Goal: Find specific page/section: Find specific page/section

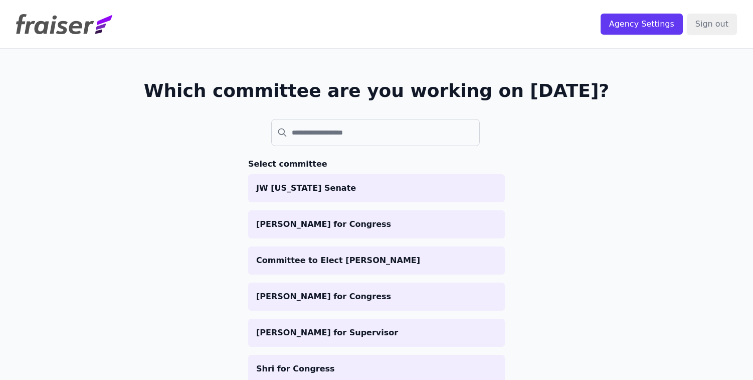
scroll to position [1, 0]
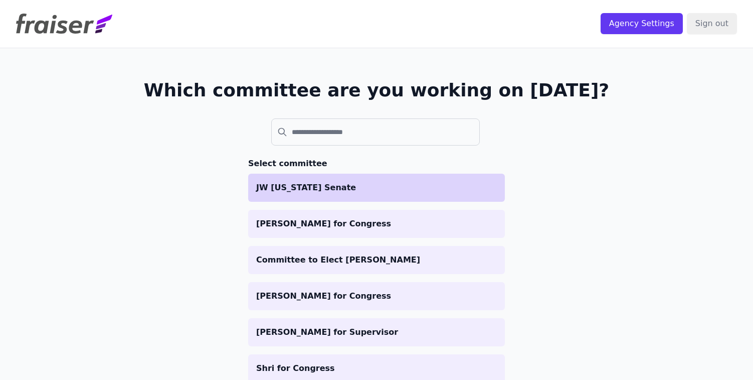
click at [386, 190] on p "JW [US_STATE] Senate" at bounding box center [376, 188] width 241 height 12
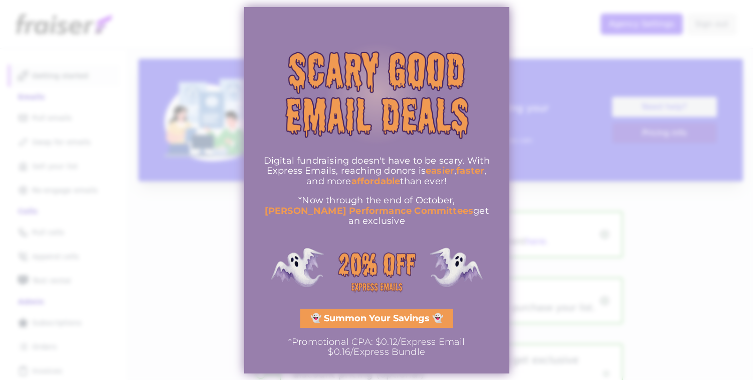
click at [224, 149] on div at bounding box center [376, 190] width 753 height 380
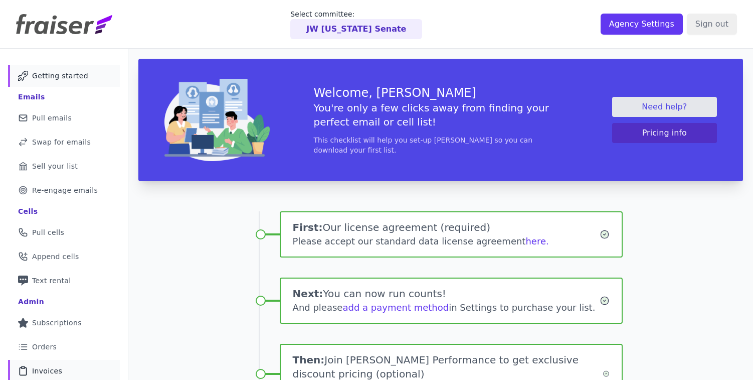
drag, startPoint x: 42, startPoint y: 366, endPoint x: 53, endPoint y: 361, distance: 11.9
click at [42, 366] on span "Invoices" at bounding box center [47, 371] width 30 height 10
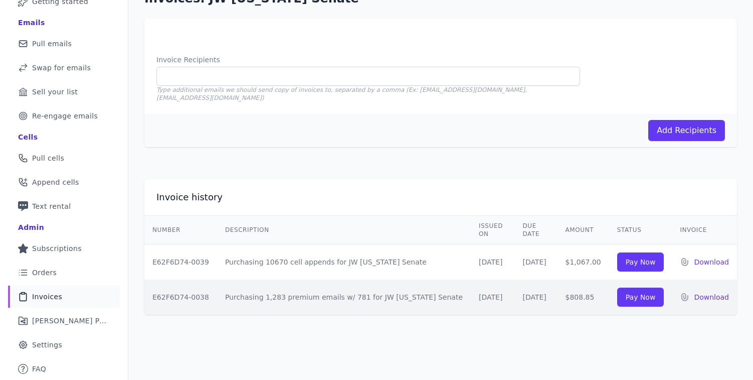
scroll to position [73, 0]
